Goal: Task Accomplishment & Management: Complete application form

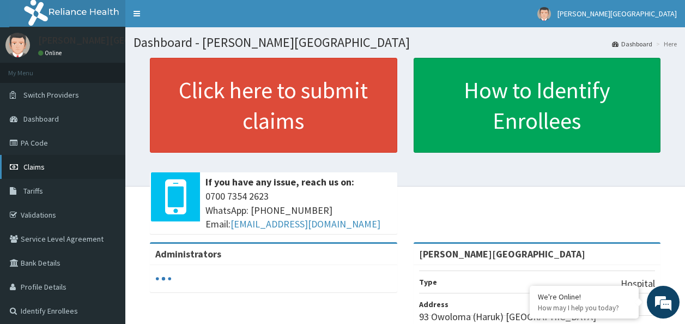
click at [90, 166] on link "Claims" at bounding box center [62, 167] width 125 height 24
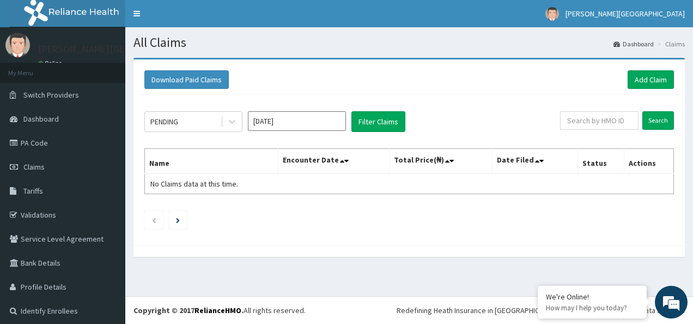
click at [260, 208] on div "PENDING Aug 2025 Filter Claims Search Name Encounter Date Total Price(₦) Date F…" at bounding box center [409, 167] width 541 height 145
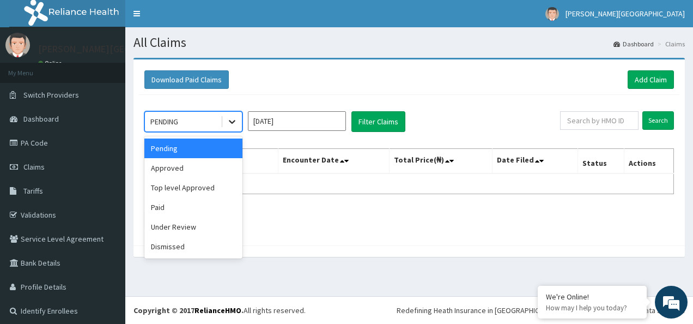
click at [236, 123] on icon at bounding box center [232, 121] width 11 height 11
click at [215, 171] on div "Approved" at bounding box center [193, 168] width 98 height 20
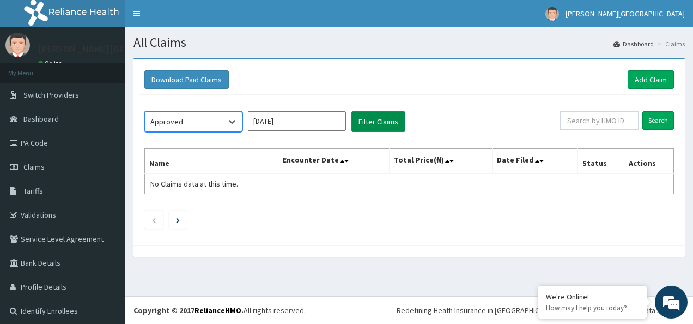
click at [375, 123] on button "Filter Claims" at bounding box center [379, 121] width 54 height 21
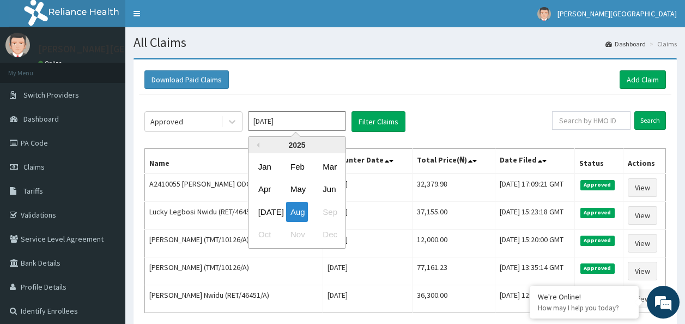
click at [284, 122] on input "[DATE]" at bounding box center [297, 121] width 98 height 20
click at [260, 211] on div "[DATE]" at bounding box center [265, 212] width 22 height 20
type input "[DATE]"
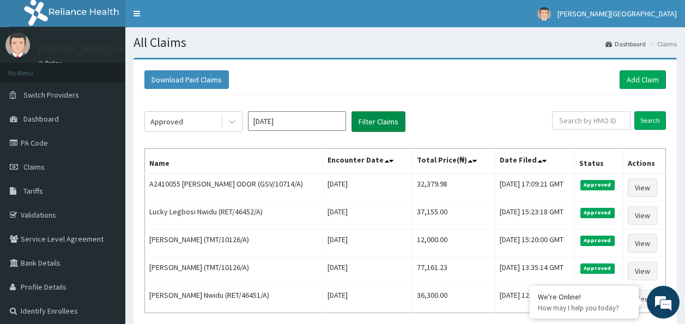
click at [376, 117] on button "Filter Claims" at bounding box center [379, 121] width 54 height 21
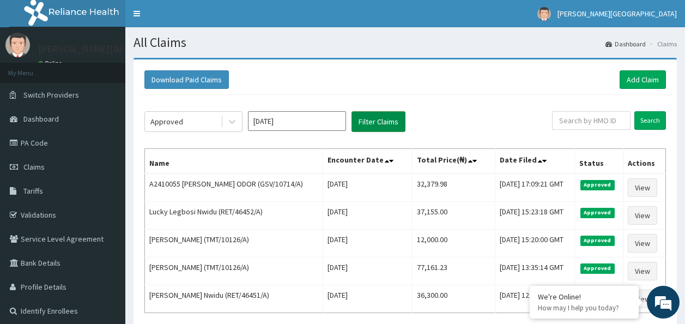
click at [376, 117] on button "Filter Claims" at bounding box center [379, 121] width 54 height 21
click at [379, 119] on button "Filter Claims" at bounding box center [379, 121] width 54 height 21
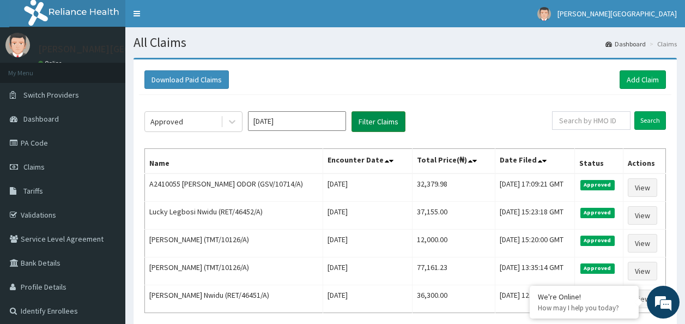
click at [379, 119] on button "Filter Claims" at bounding box center [379, 121] width 54 height 21
click at [450, 90] on div "Download Paid Claims Add Claim" at bounding box center [405, 80] width 532 height 30
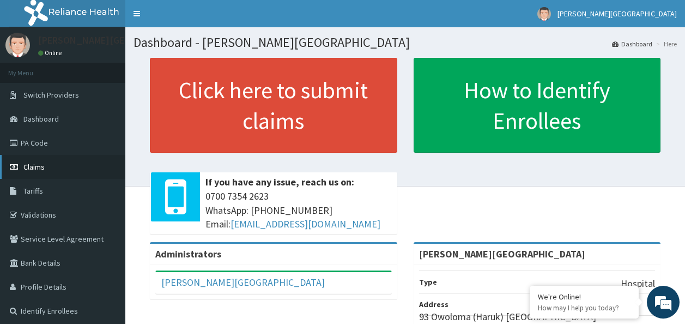
click at [52, 162] on link "Claims" at bounding box center [62, 167] width 125 height 24
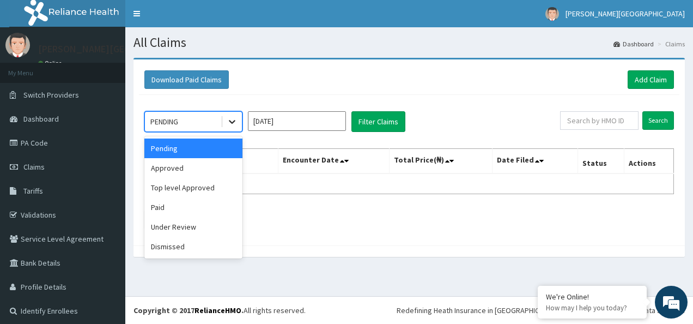
click at [231, 116] on div at bounding box center [232, 122] width 20 height 20
click at [208, 170] on div "Approved" at bounding box center [193, 168] width 98 height 20
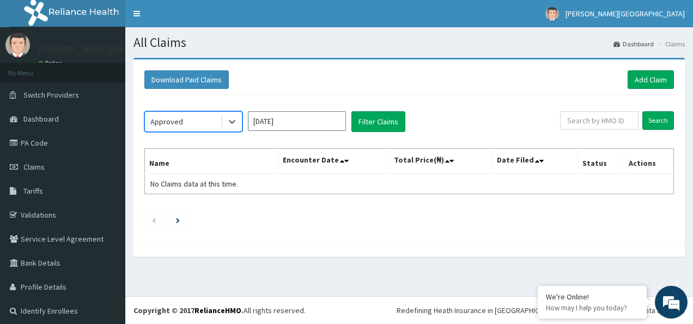
click at [272, 113] on input "[DATE]" at bounding box center [297, 121] width 98 height 20
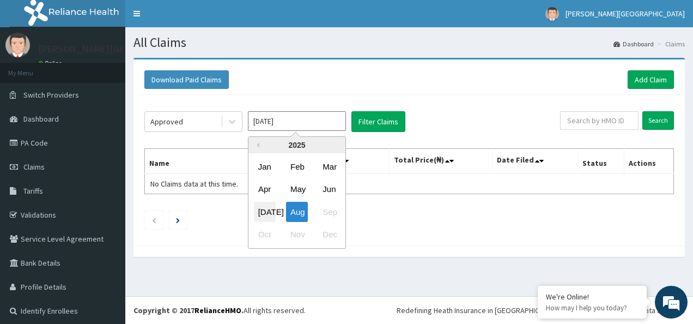
click at [266, 209] on div "Jul" at bounding box center [265, 212] width 22 height 20
type input "Jul 2025"
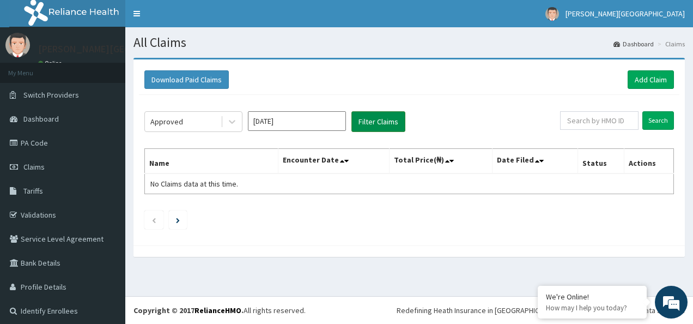
click at [363, 126] on button "Filter Claims" at bounding box center [379, 121] width 54 height 21
click at [58, 148] on link "PA Code" at bounding box center [62, 143] width 125 height 24
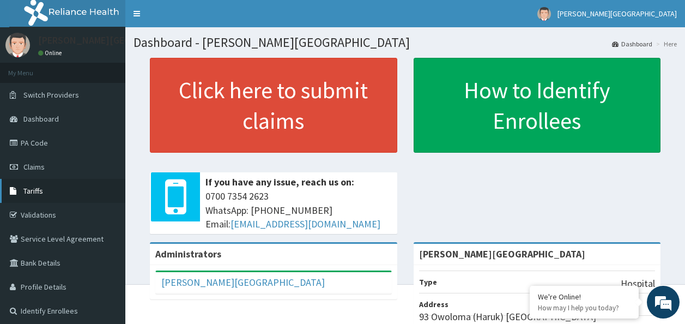
click at [56, 185] on link "Tariffs" at bounding box center [62, 191] width 125 height 24
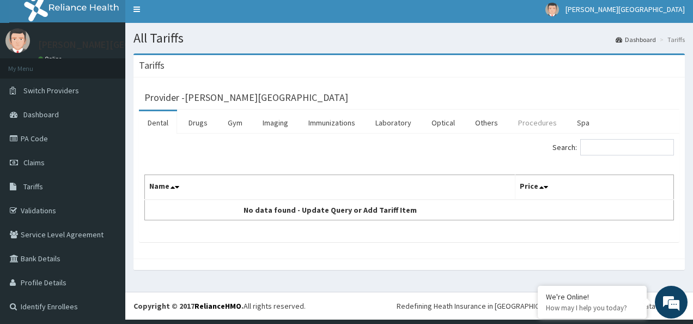
click at [526, 123] on link "Procedures" at bounding box center [538, 122] width 56 height 23
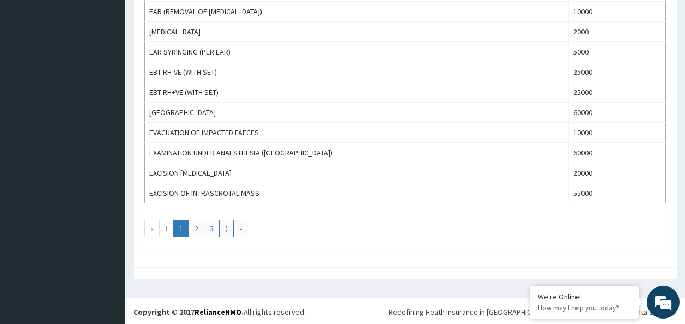
scroll to position [1011, 0]
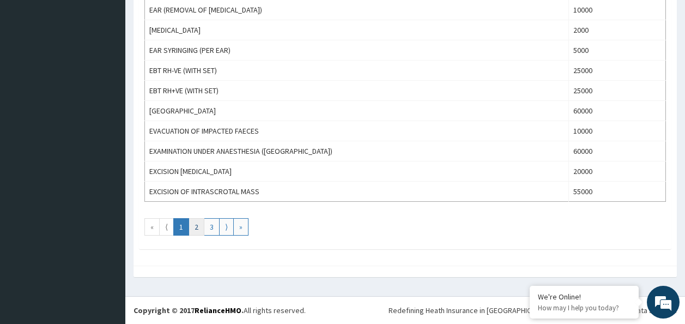
click at [198, 228] on link "2" at bounding box center [197, 226] width 16 height 17
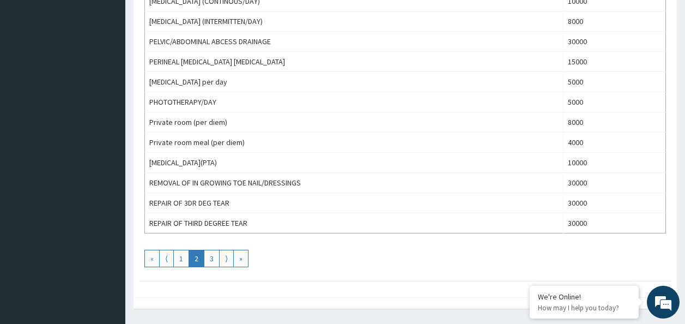
scroll to position [981, 0]
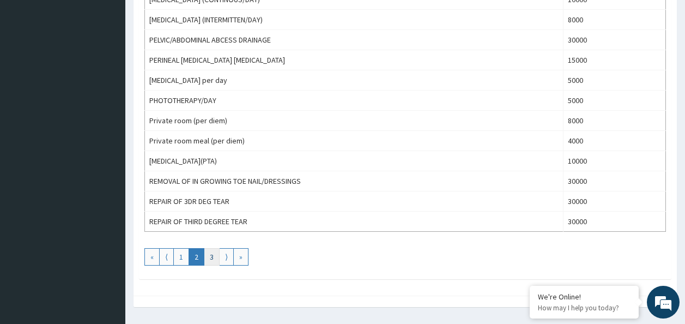
click at [205, 253] on link "3" at bounding box center [212, 256] width 16 height 17
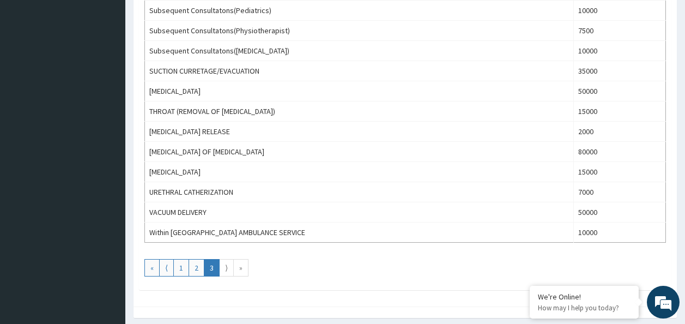
scroll to position [480, 0]
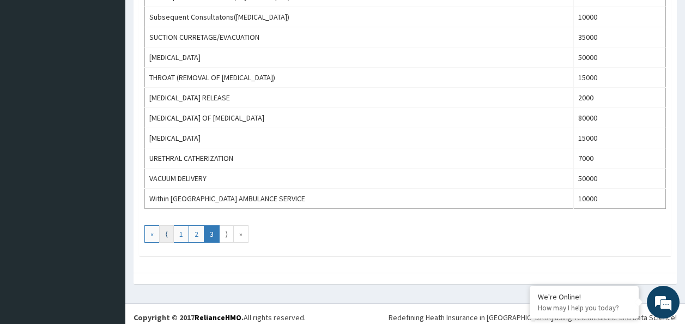
click at [169, 232] on link "⟨" at bounding box center [166, 233] width 15 height 17
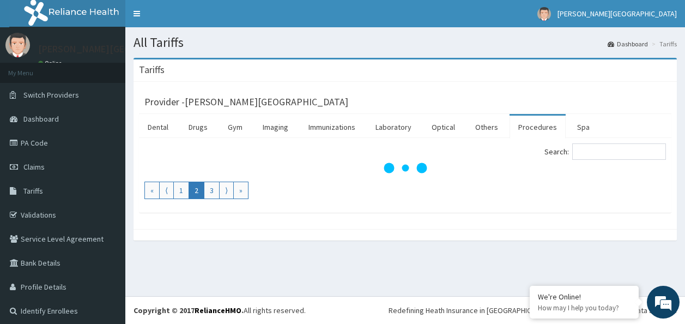
scroll to position [0, 0]
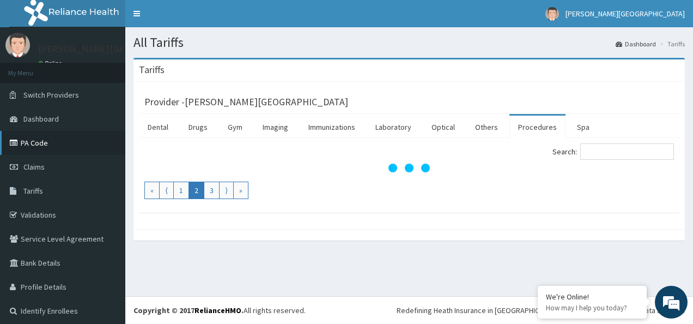
click at [53, 142] on link "PA Code" at bounding box center [62, 143] width 125 height 24
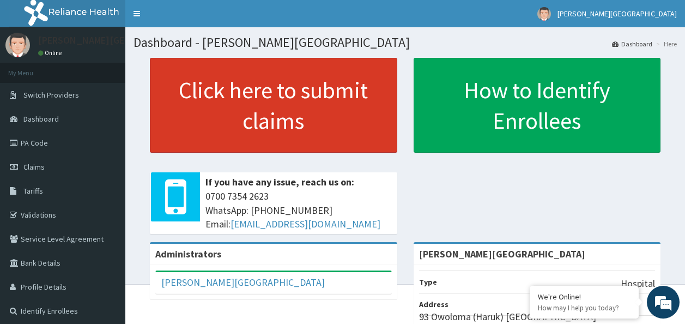
click at [191, 140] on link "Click here to submit claims" at bounding box center [273, 105] width 247 height 95
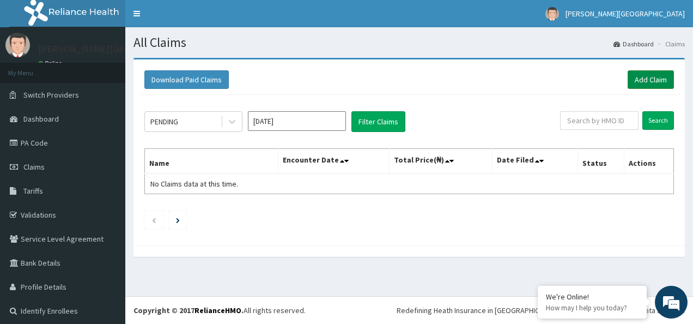
click at [641, 86] on link "Add Claim" at bounding box center [651, 79] width 46 height 19
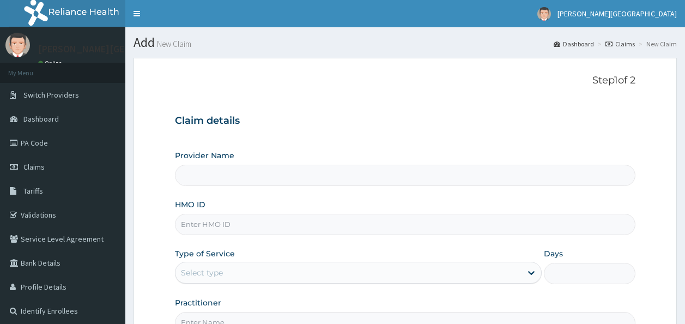
click at [204, 218] on input "HMO ID" at bounding box center [405, 224] width 461 height 21
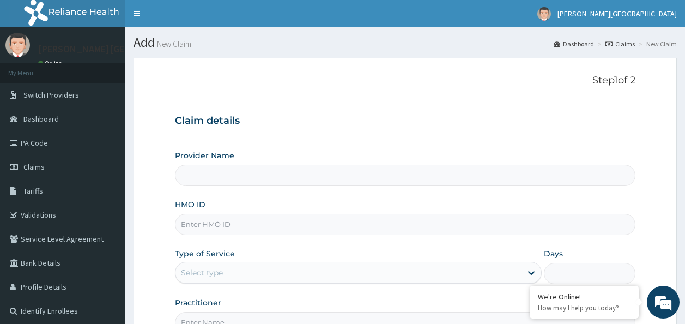
type input "[PERSON_NAME][GEOGRAPHIC_DATA]"
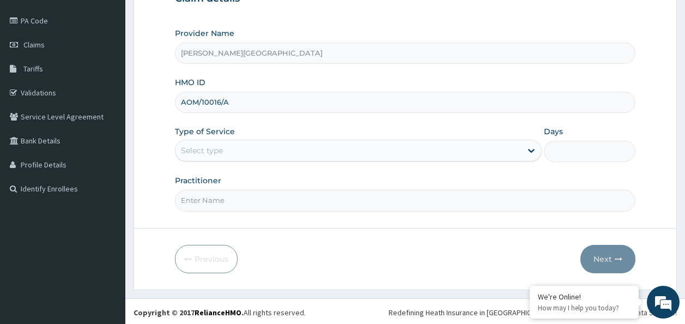
scroll to position [124, 0]
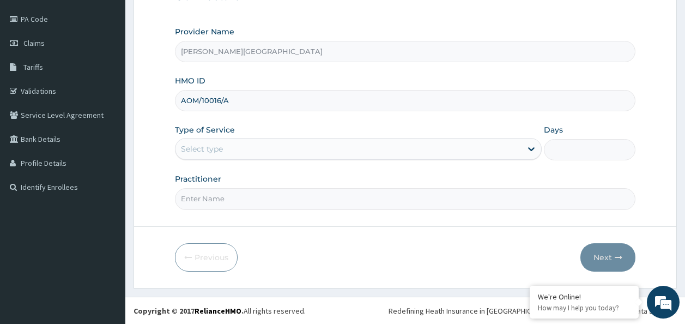
type input "AOM/10016/A"
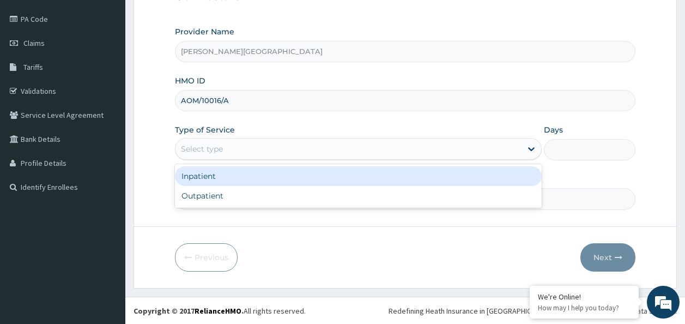
click at [316, 147] on div "Select type" at bounding box center [348, 148] width 346 height 17
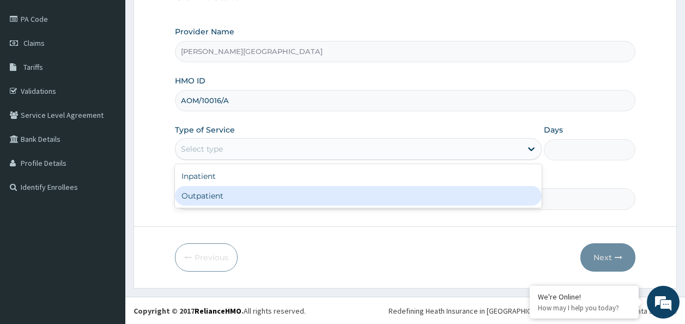
click at [292, 198] on div "Outpatient" at bounding box center [358, 196] width 367 height 20
type input "1"
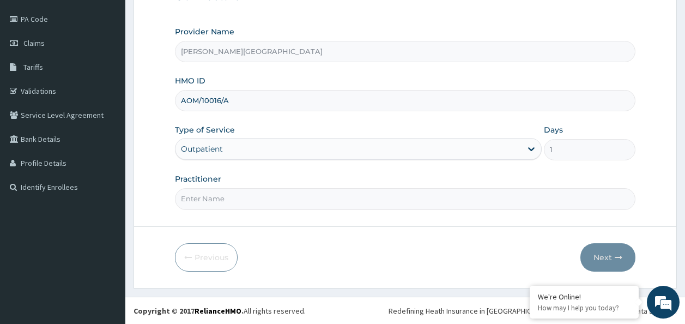
click at [292, 198] on input "Practitioner" at bounding box center [405, 198] width 461 height 21
type input "Dr Amadi"
click at [610, 252] on button "Next" at bounding box center [607, 257] width 55 height 28
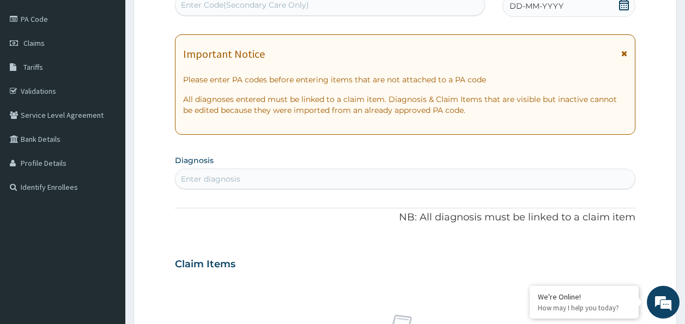
click at [226, 173] on div "Enter diagnosis" at bounding box center [210, 178] width 59 height 11
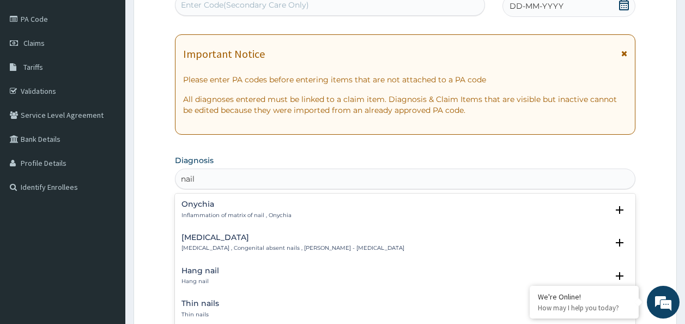
type input "nail"
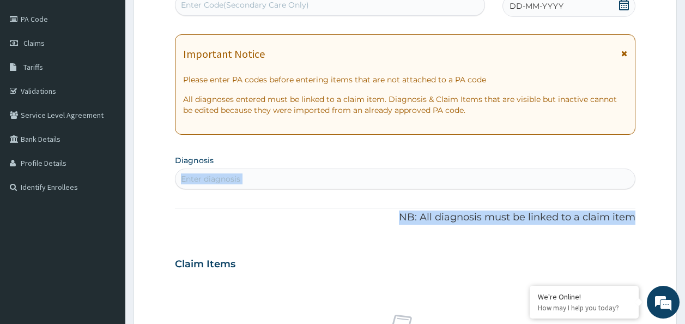
drag, startPoint x: 635, startPoint y: 215, endPoint x: 683, endPoint y: 165, distance: 69.0
click at [683, 165] on section "Step 2 of 2 PA Code / Prescription Code Enter Code(Secondary Care Only) Encount…" at bounding box center [405, 278] width 560 height 705
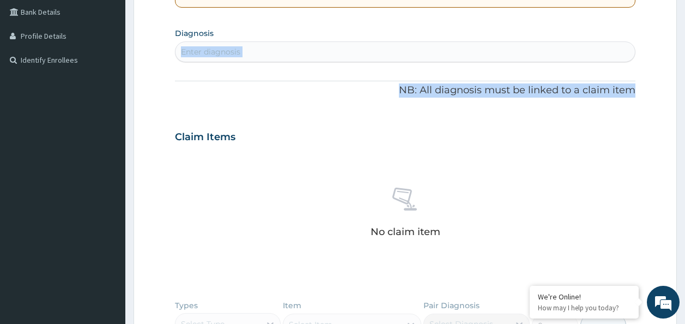
scroll to position [253, 0]
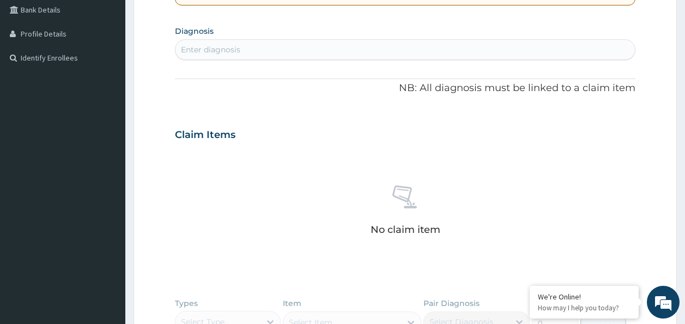
click at [275, 46] on div "Enter diagnosis" at bounding box center [405, 49] width 460 height 17
type input "nail"
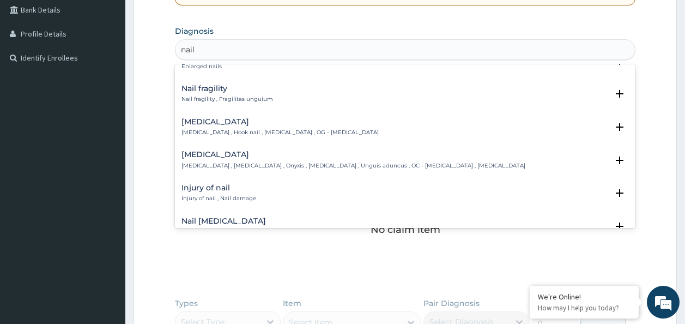
scroll to position [1250, 0]
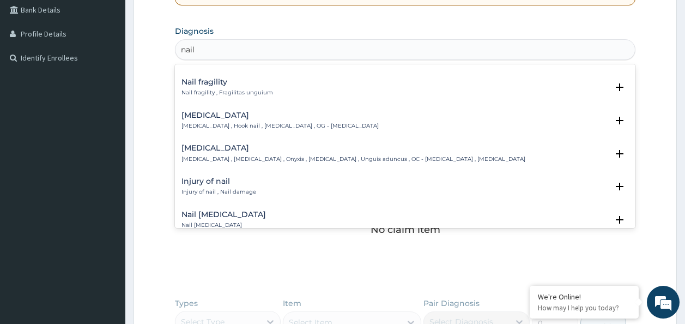
click at [344, 152] on div "Ingrowing nail Ingrowing nail , Unguis incarnatus , Onyxis , Onychocryptosis , …" at bounding box center [353, 153] width 344 height 19
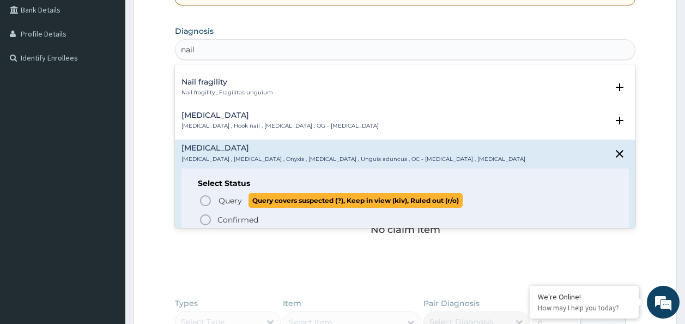
click at [208, 196] on icon "status option query" at bounding box center [205, 200] width 13 height 13
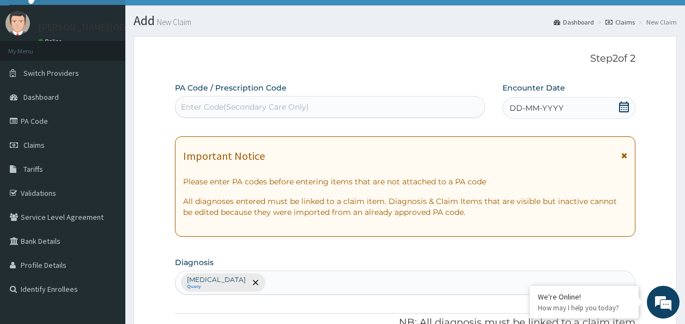
scroll to position [71, 0]
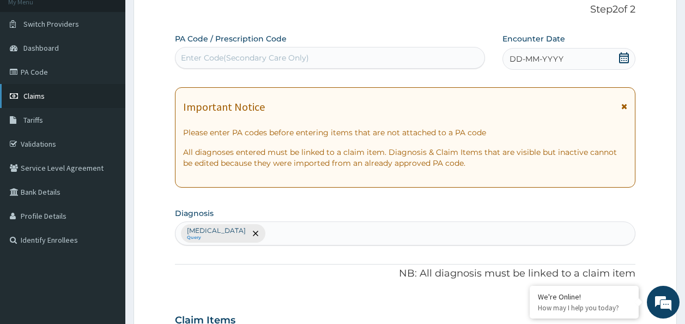
click at [54, 95] on link "Claims" at bounding box center [62, 96] width 125 height 24
click at [243, 63] on div "Enter Code(Secondary Care Only)" at bounding box center [330, 57] width 310 height 17
paste input "PA/AEBD0C"
type input "PA/AEBD0C"
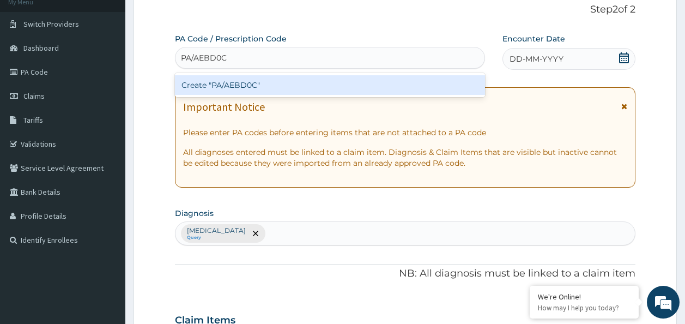
click at [221, 90] on div "Create "PA/AEBD0C"" at bounding box center [330, 85] width 311 height 20
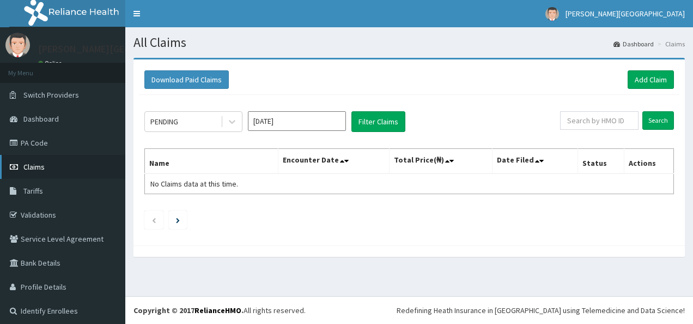
click at [35, 168] on span "Claims" at bounding box center [33, 167] width 21 height 10
click at [645, 74] on link "Add Claim" at bounding box center [651, 79] width 46 height 19
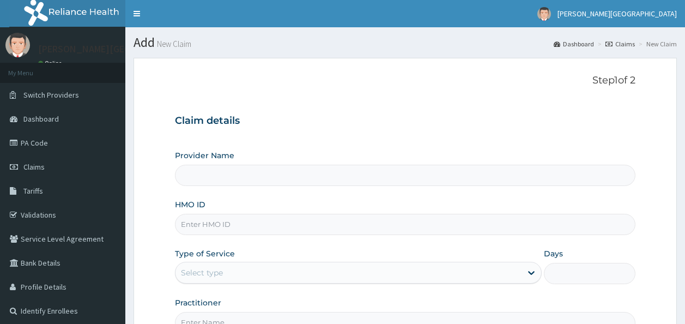
click at [268, 228] on input "HMO ID" at bounding box center [405, 224] width 461 height 21
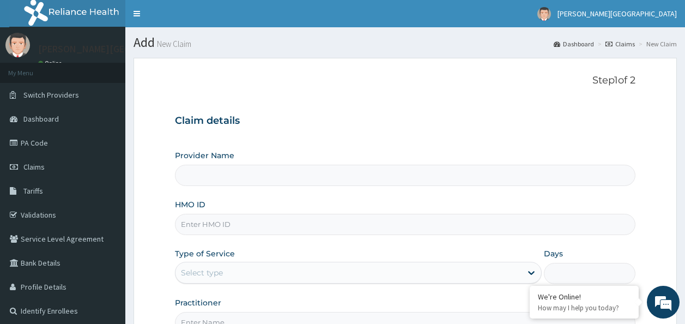
type input "AOM/10016/A"
type input "Bonita Ls Hospital"
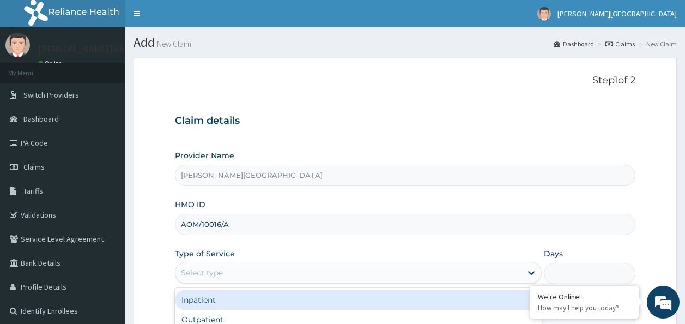
click at [246, 266] on div "Select type" at bounding box center [348, 272] width 346 height 17
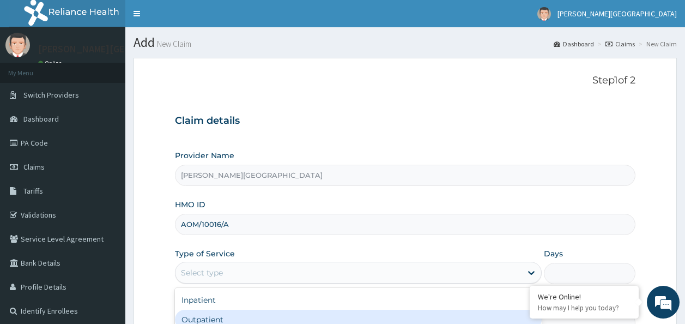
click at [224, 319] on div "Outpatient" at bounding box center [358, 320] width 367 height 20
type input "1"
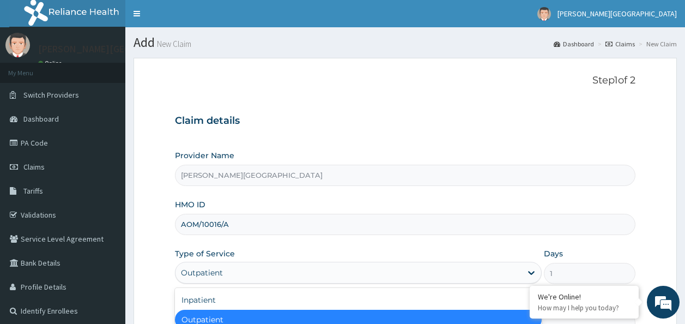
click at [224, 319] on div "Outpatient" at bounding box center [358, 320] width 367 height 20
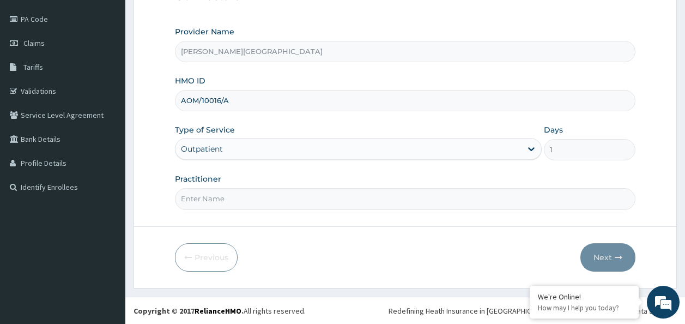
click at [191, 198] on input "Practitioner" at bounding box center [405, 198] width 461 height 21
type input "Dr Amadi"
click at [609, 249] on button "Next" at bounding box center [607, 257] width 55 height 28
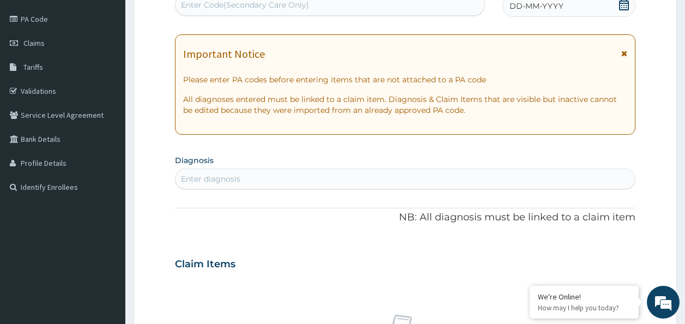
scroll to position [123, 0]
click at [340, 4] on div "Enter Code(Secondary Care Only)" at bounding box center [330, 5] width 310 height 17
paste input "PA/AEBD0C"
type input "PA/AEBD0C"
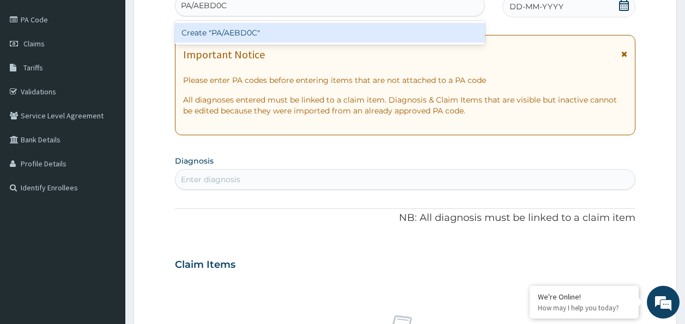
click at [287, 37] on div "Create "PA/AEBD0C"" at bounding box center [330, 33] width 311 height 20
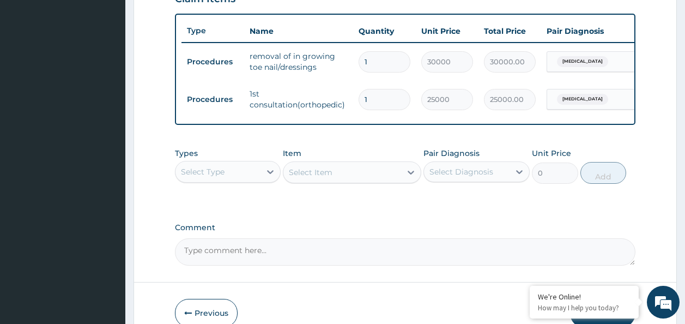
scroll to position [456, 0]
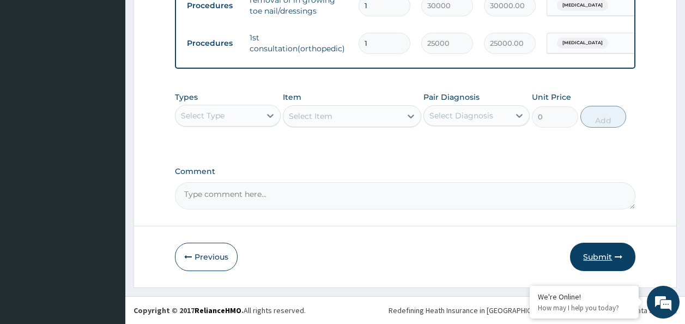
click at [587, 253] on button "Submit" at bounding box center [602, 257] width 65 height 28
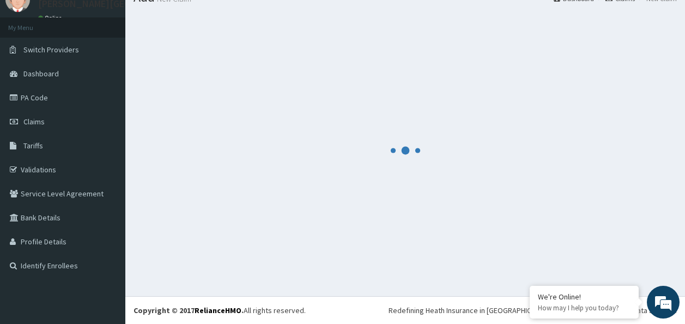
scroll to position [45, 0]
click at [587, 253] on div at bounding box center [405, 150] width 543 height 275
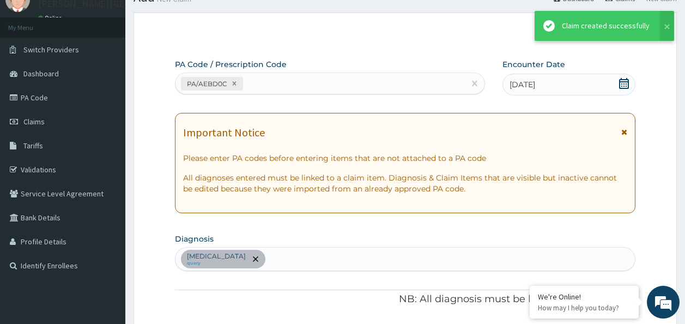
scroll to position [456, 0]
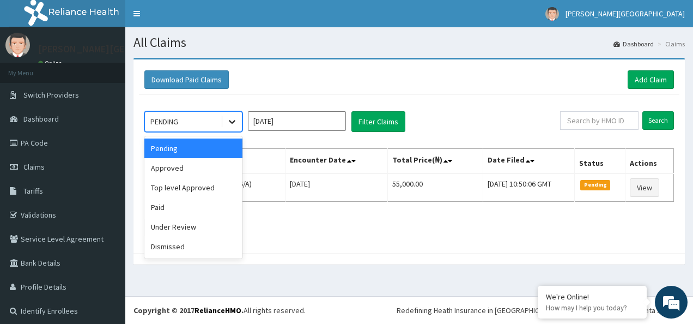
click at [236, 124] on icon at bounding box center [232, 121] width 11 height 11
click at [209, 173] on div "Approved" at bounding box center [193, 168] width 98 height 20
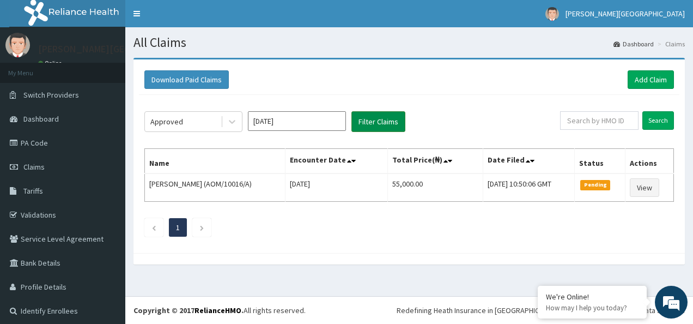
click at [380, 128] on button "Filter Claims" at bounding box center [379, 121] width 54 height 21
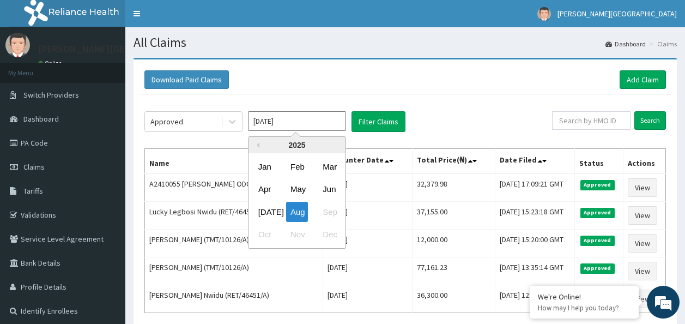
click at [281, 122] on input "[DATE]" at bounding box center [297, 121] width 98 height 20
click at [265, 209] on div "[DATE]" at bounding box center [265, 212] width 22 height 20
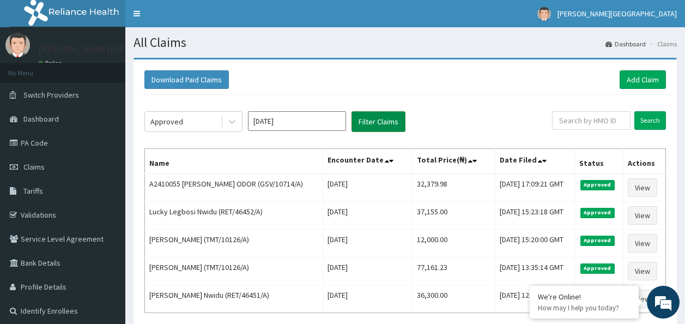
click at [384, 112] on button "Filter Claims" at bounding box center [379, 121] width 54 height 21
click at [382, 120] on button "Filter Claims" at bounding box center [379, 121] width 54 height 21
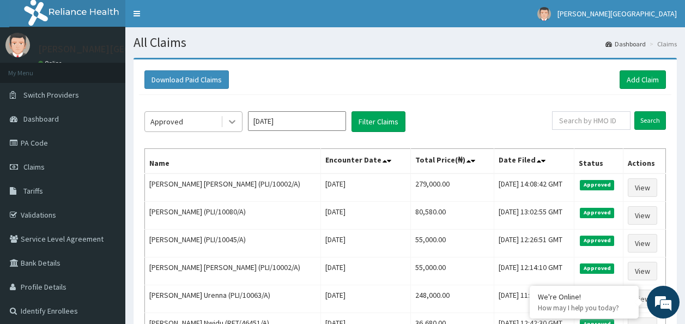
click at [230, 117] on icon at bounding box center [232, 121] width 11 height 11
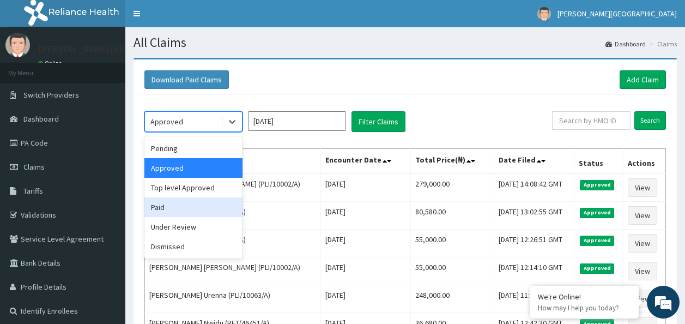
click at [183, 206] on div "Paid" at bounding box center [193, 207] width 98 height 20
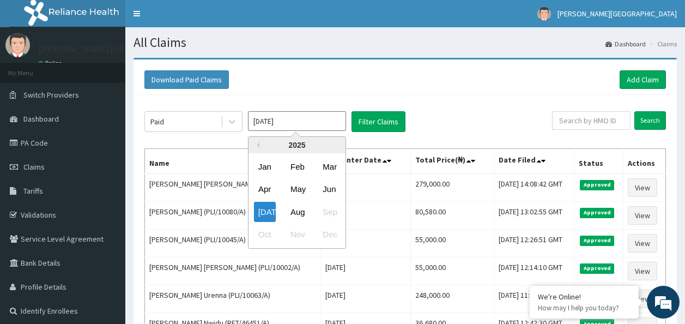
click at [271, 125] on input "[DATE]" at bounding box center [297, 121] width 98 height 20
click at [329, 193] on div "Jun" at bounding box center [329, 189] width 22 height 20
click at [319, 126] on input "Jun 2025" at bounding box center [297, 121] width 98 height 20
click at [301, 190] on div "May" at bounding box center [297, 189] width 22 height 20
type input "May 2025"
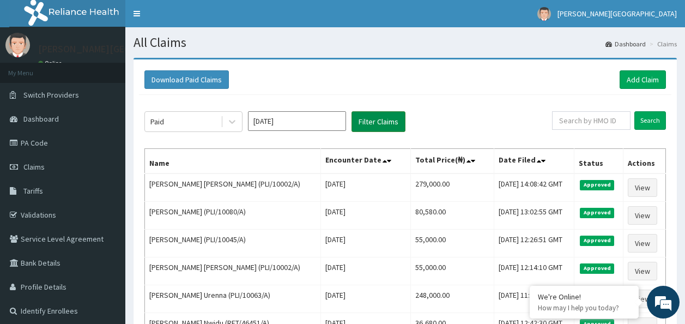
click at [387, 120] on button "Filter Claims" at bounding box center [379, 121] width 54 height 21
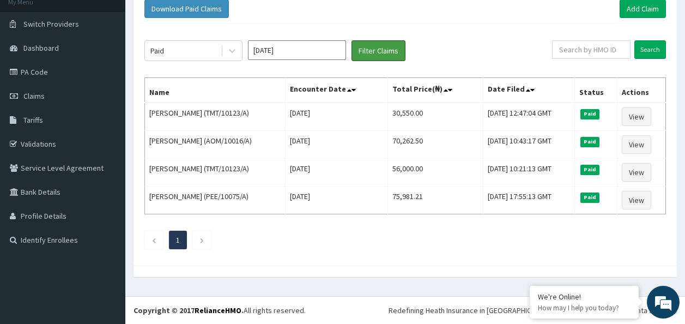
scroll to position [71, 0]
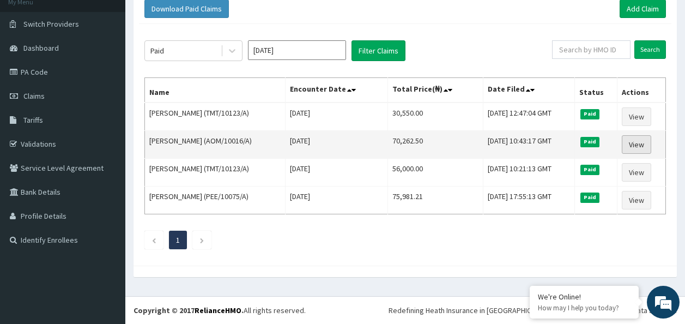
click at [637, 140] on link "View" at bounding box center [636, 144] width 29 height 19
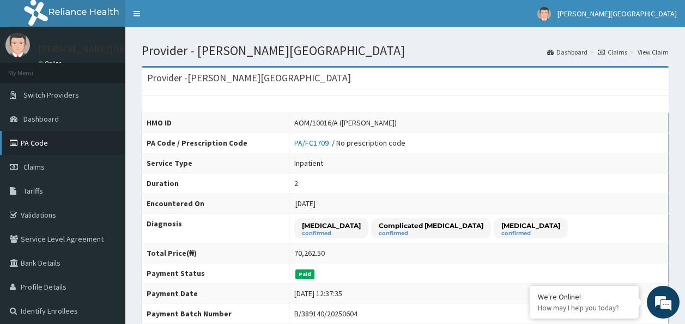
click at [56, 138] on link "PA Code" at bounding box center [62, 143] width 125 height 24
